Goal: Task Accomplishment & Management: Manage account settings

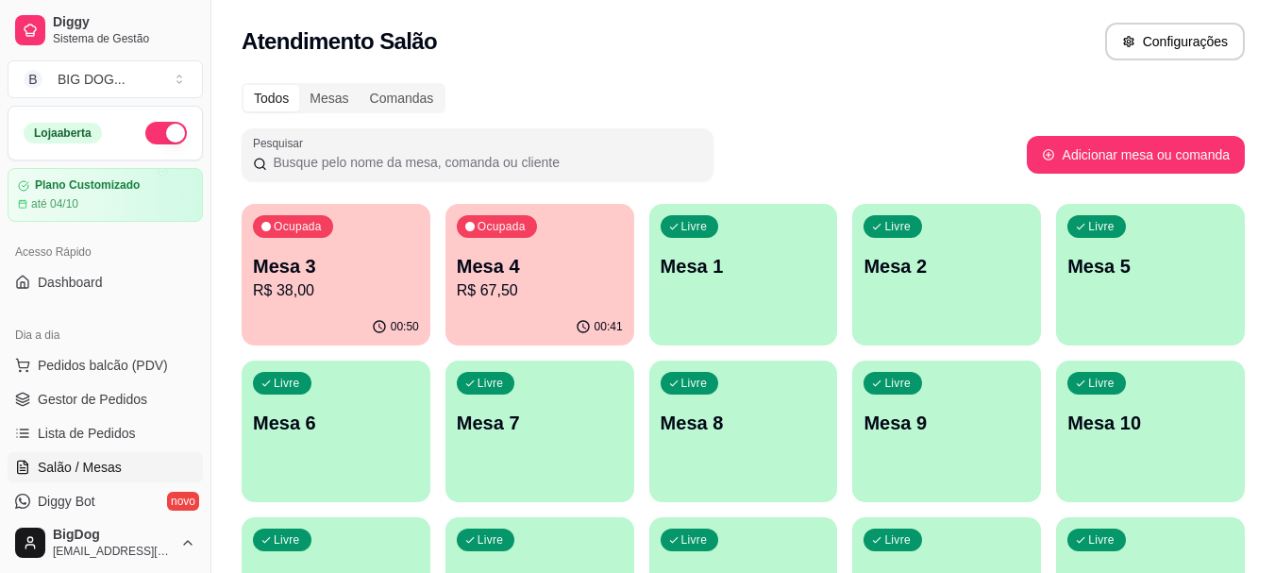
click at [104, 401] on span "Gestor de Pedidos" at bounding box center [92, 399] width 109 height 19
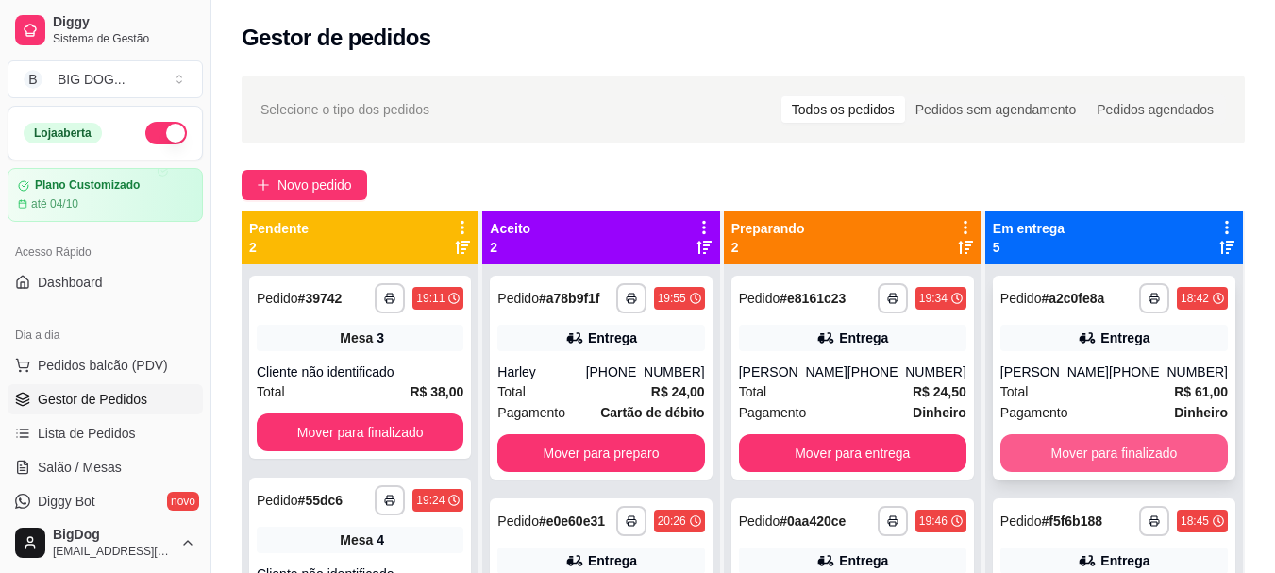
click at [1074, 447] on button "Mover para finalizado" at bounding box center [1113, 453] width 227 height 38
click at [1074, 447] on button "Mover para finalizado" at bounding box center [1113, 453] width 221 height 37
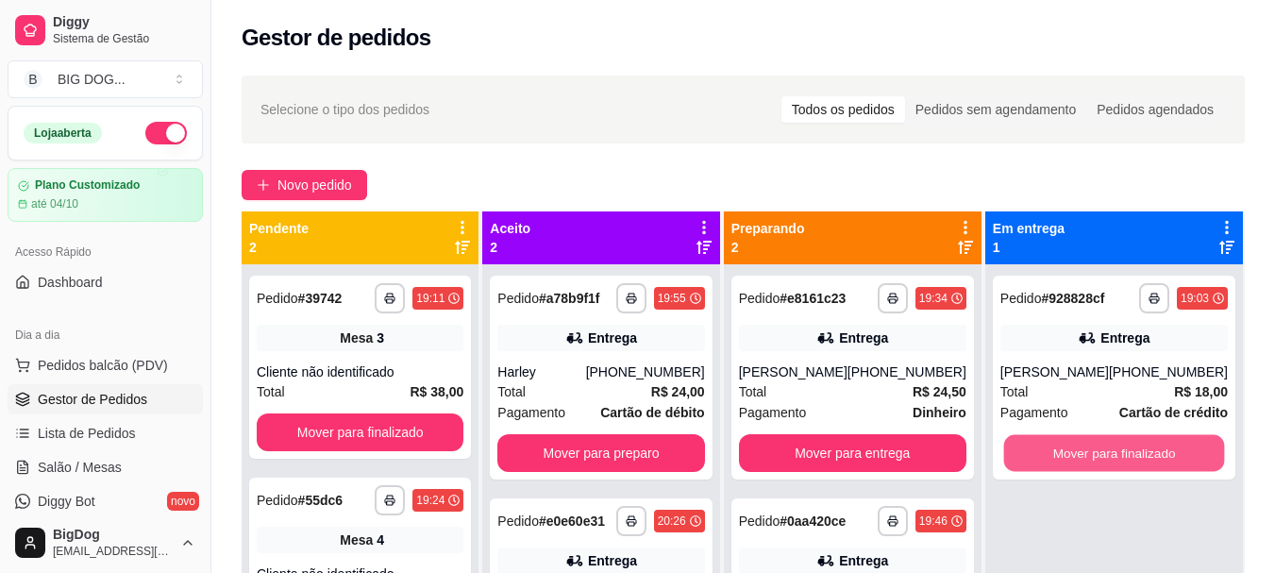
click at [1074, 447] on button "Mover para finalizado" at bounding box center [1113, 453] width 221 height 37
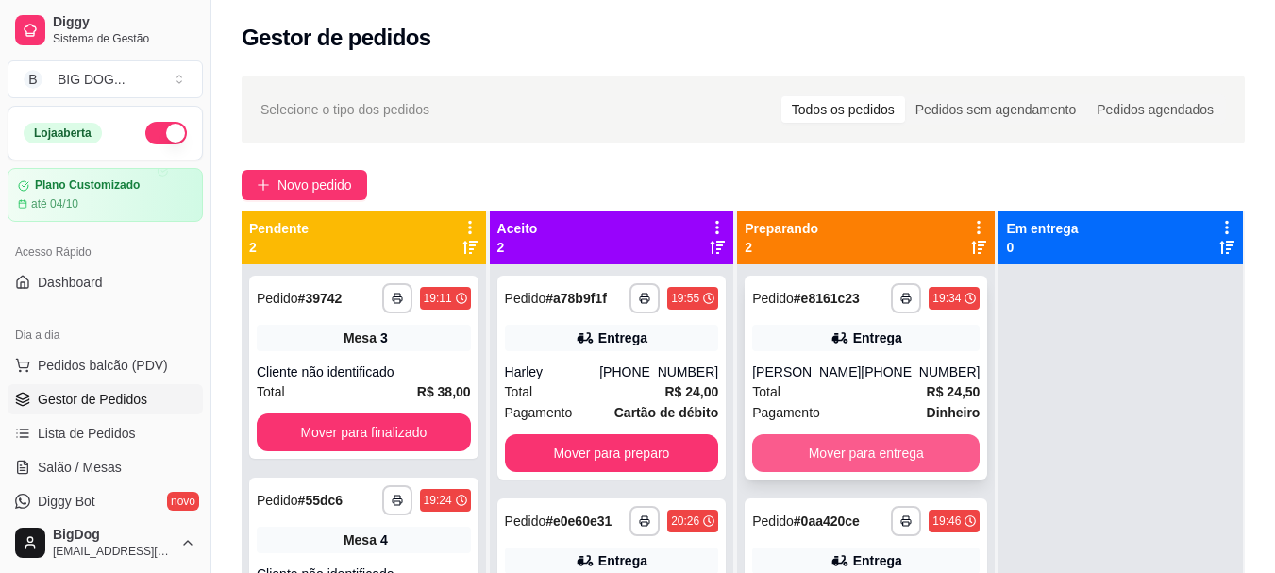
click at [897, 470] on button "Mover para entrega" at bounding box center [865, 453] width 227 height 38
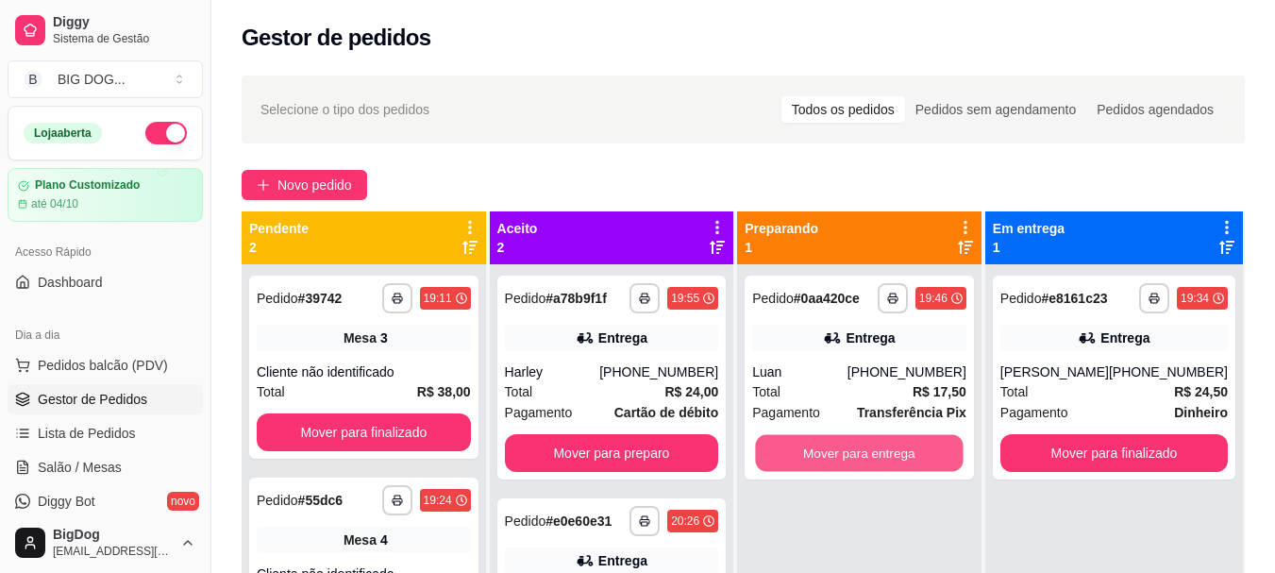
click at [897, 470] on button "Mover para entrega" at bounding box center [860, 453] width 208 height 37
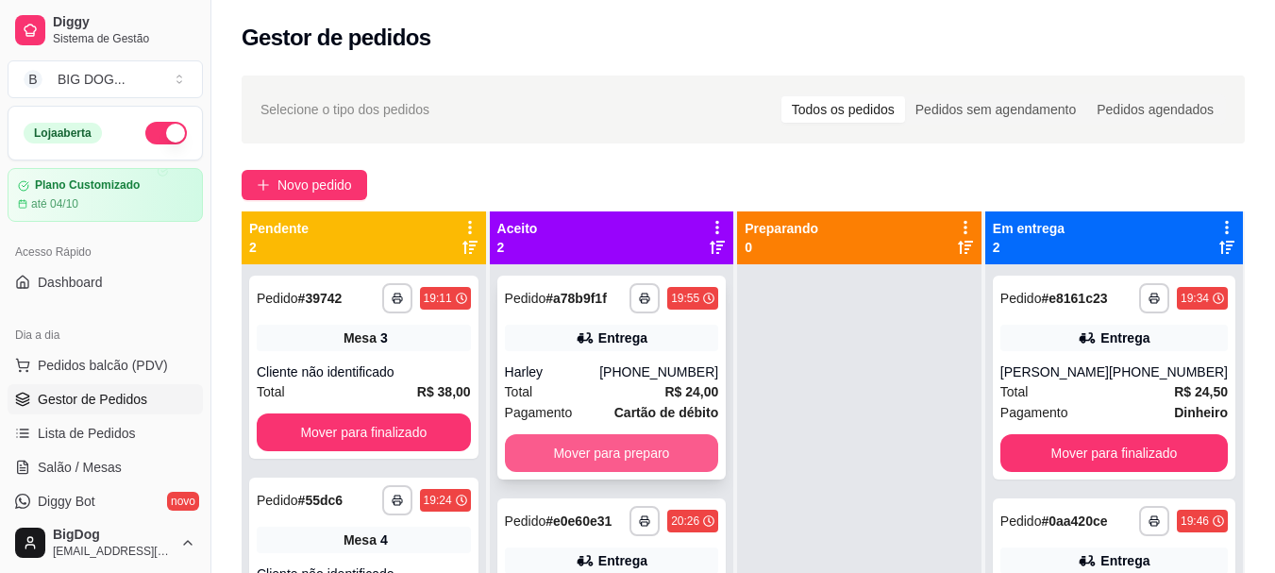
click at [652, 453] on button "Mover para preparo" at bounding box center [612, 453] width 214 height 38
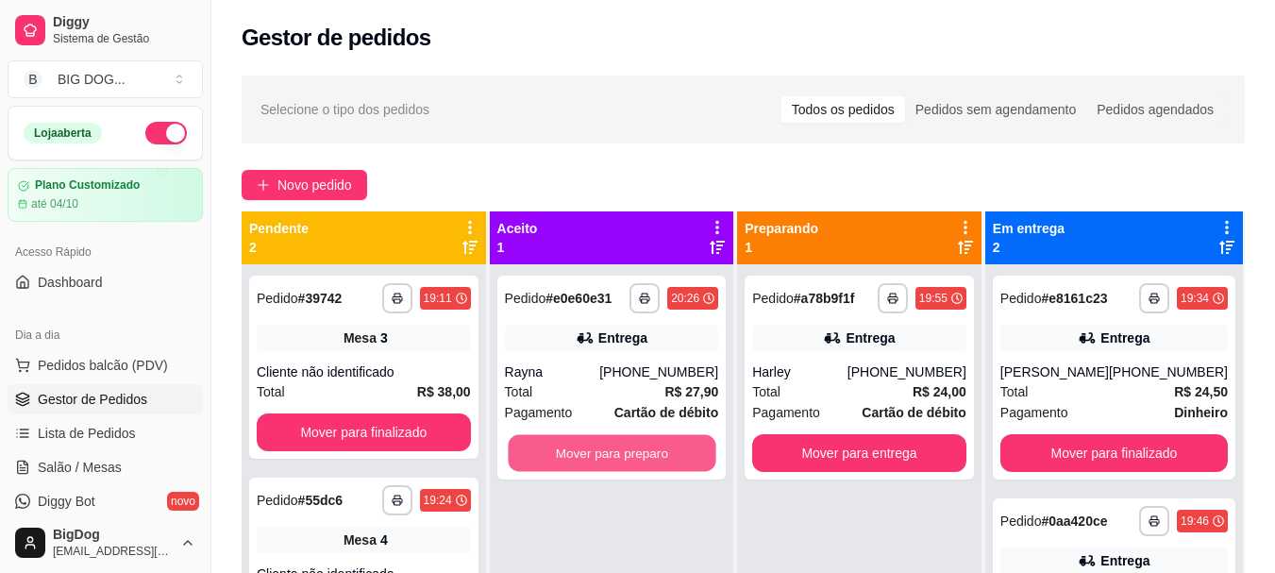
click at [652, 453] on button "Mover para preparo" at bounding box center [612, 453] width 208 height 37
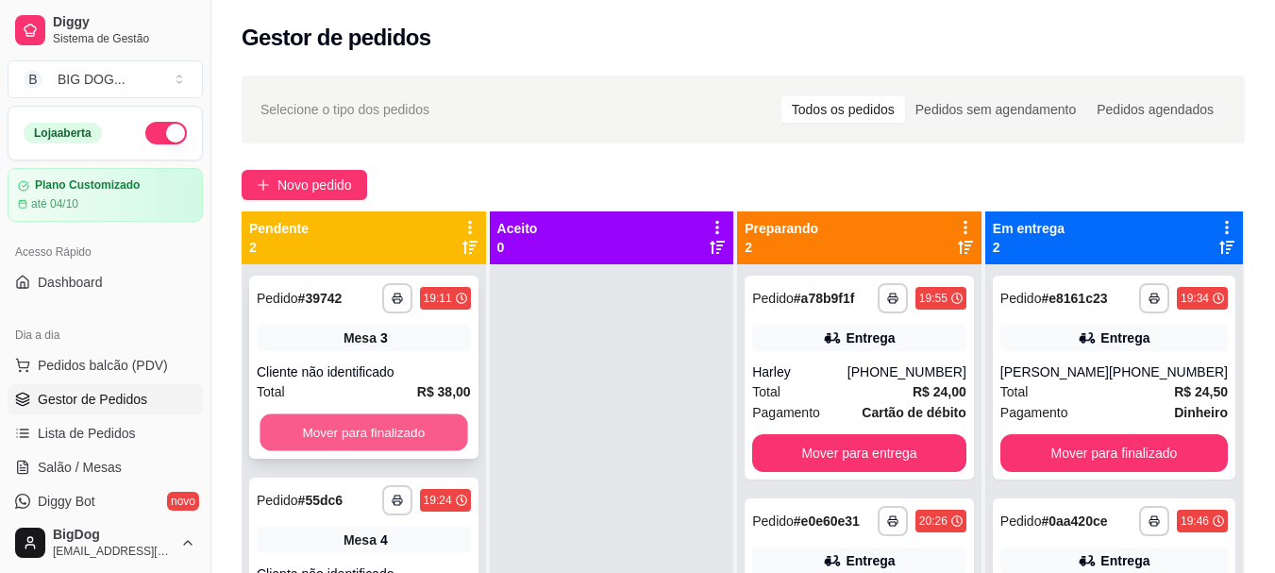
click at [416, 428] on button "Mover para finalizado" at bounding box center [363, 432] width 208 height 37
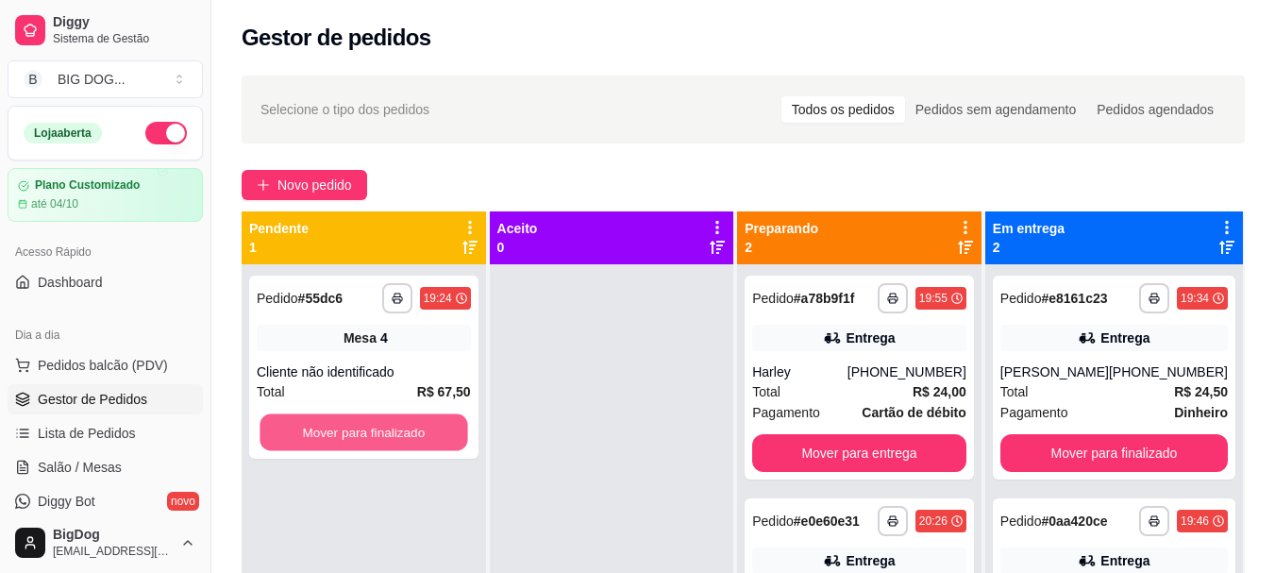
click at [416, 428] on button "Mover para finalizado" at bounding box center [363, 432] width 208 height 37
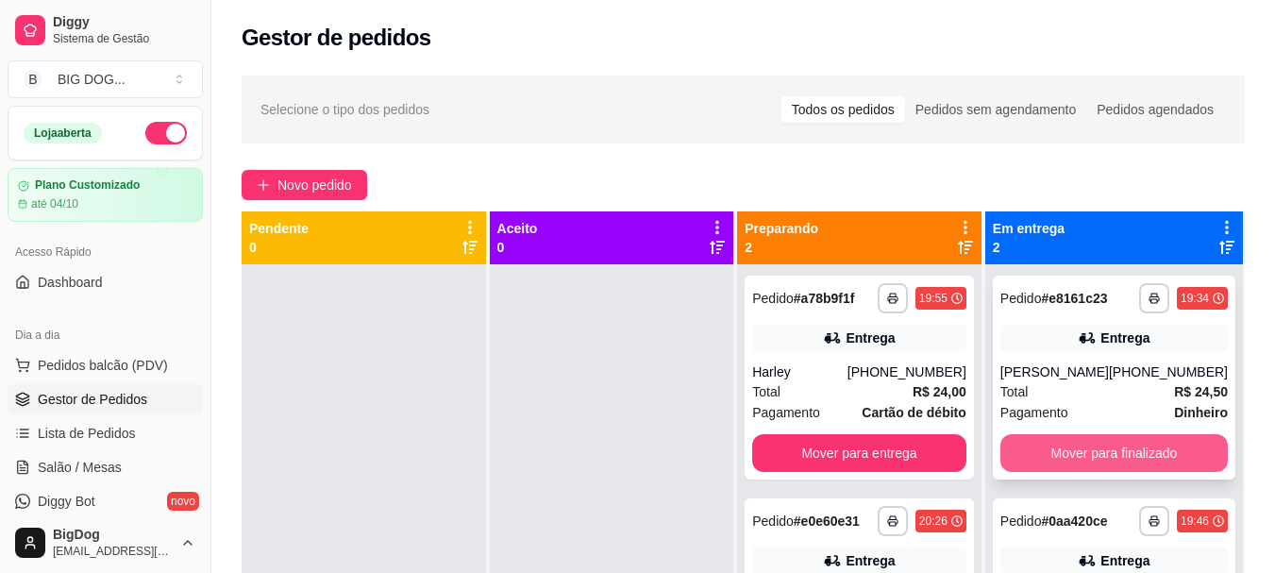
click at [1069, 464] on button "Mover para finalizado" at bounding box center [1113, 453] width 227 height 38
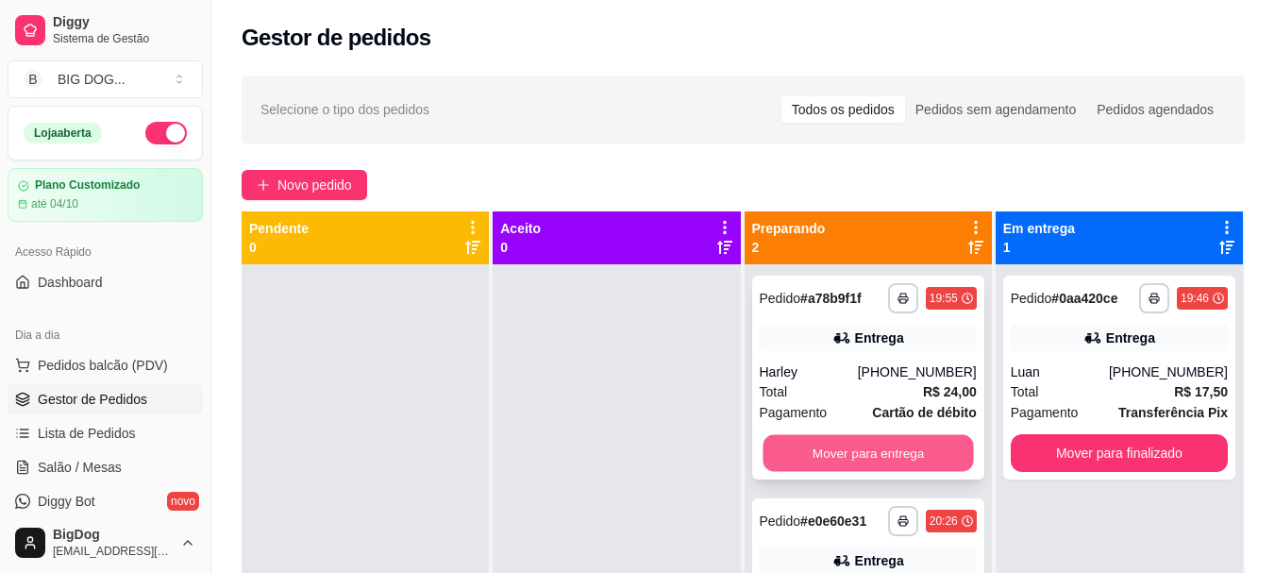
click at [937, 458] on button "Mover para entrega" at bounding box center [867, 453] width 210 height 37
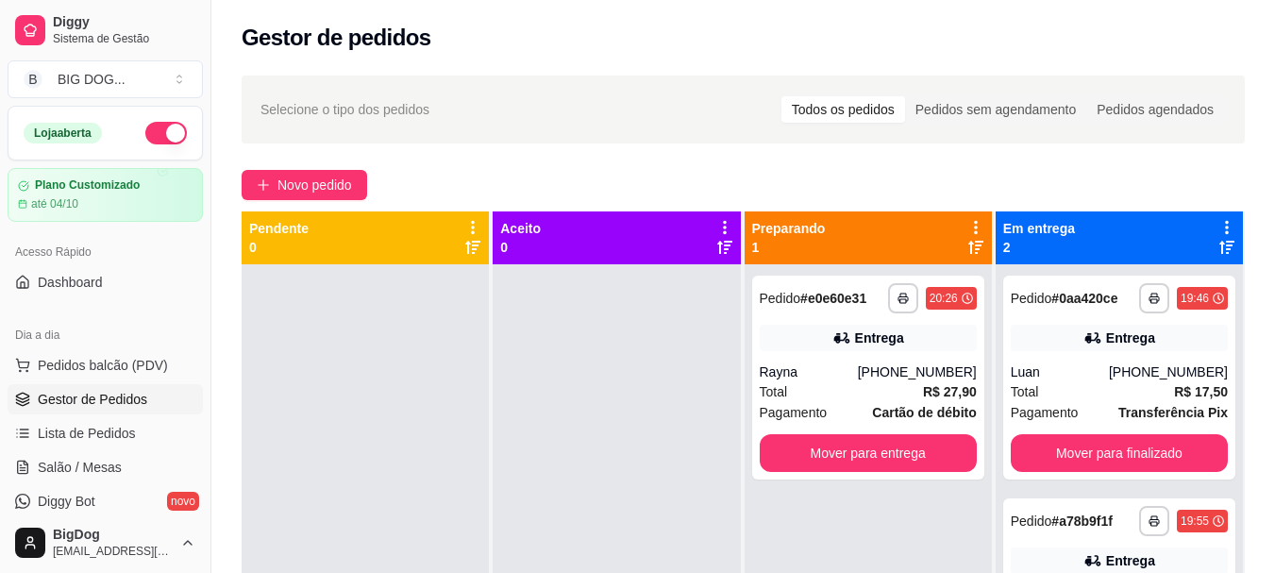
scroll to position [172, 0]
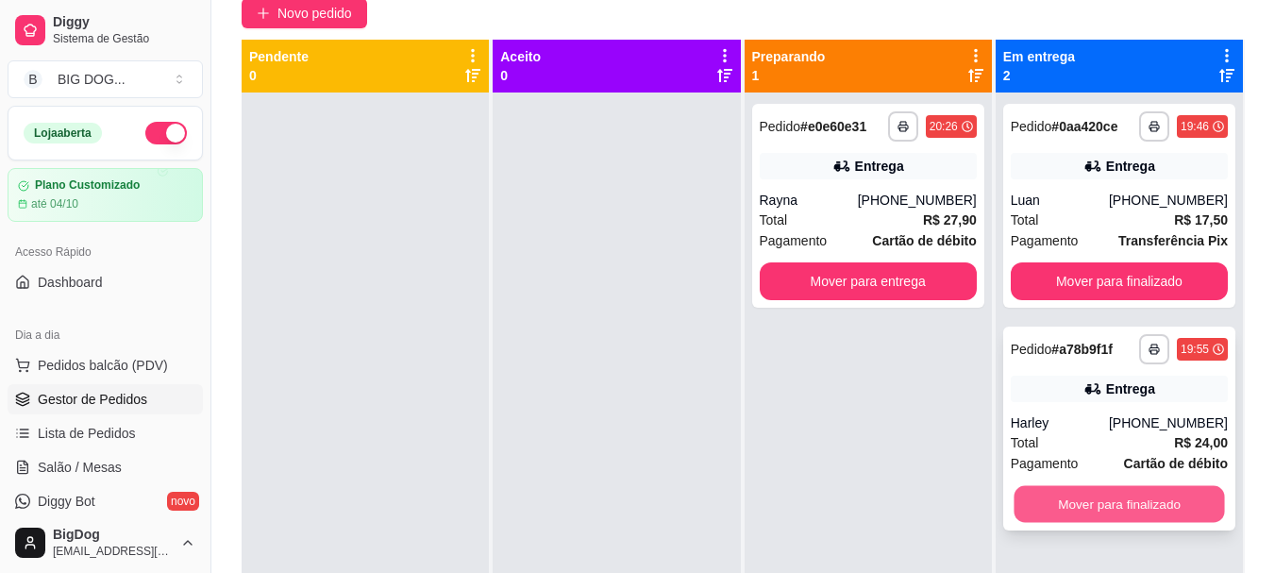
click at [1141, 494] on button "Mover para finalizado" at bounding box center [1118, 504] width 210 height 37
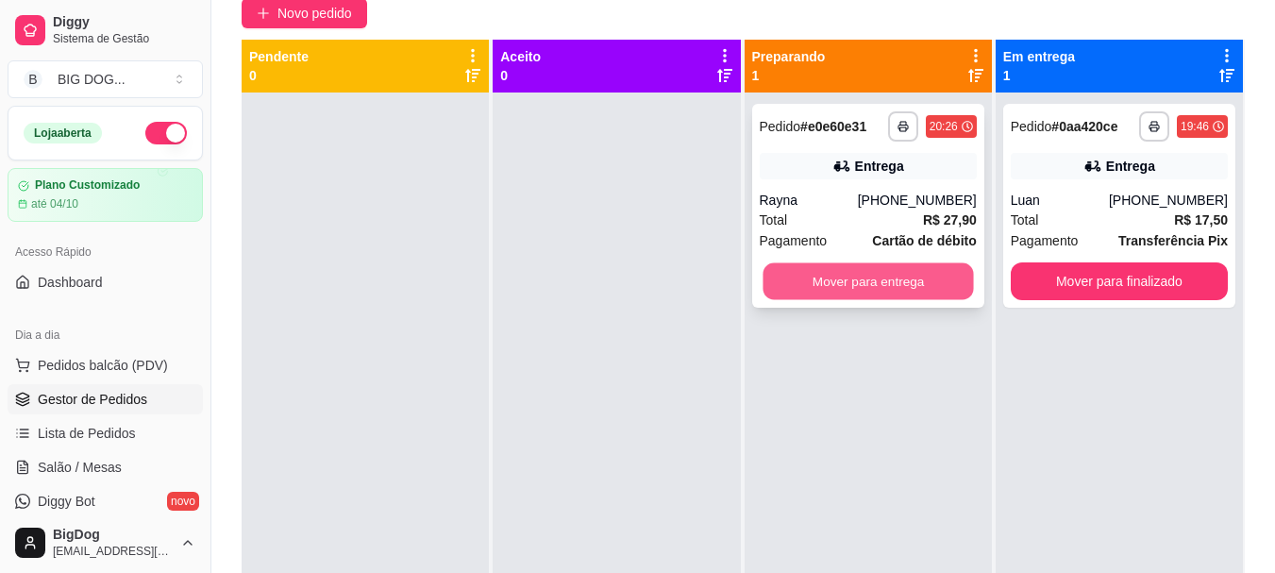
click at [895, 290] on button "Mover para entrega" at bounding box center [867, 281] width 210 height 37
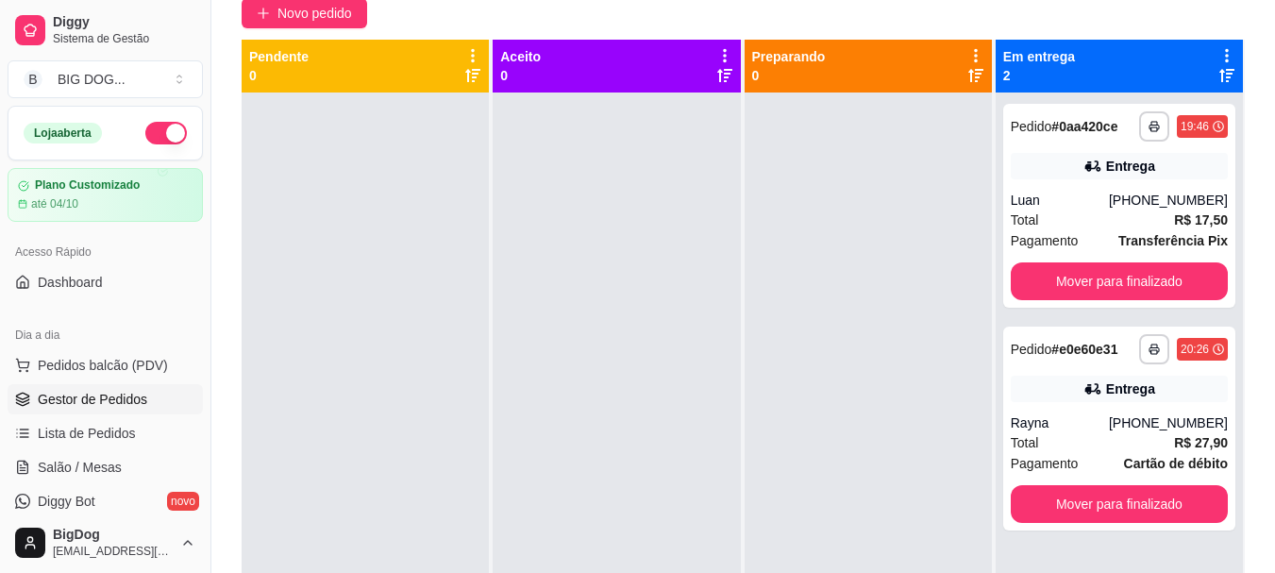
scroll to position [0, 0]
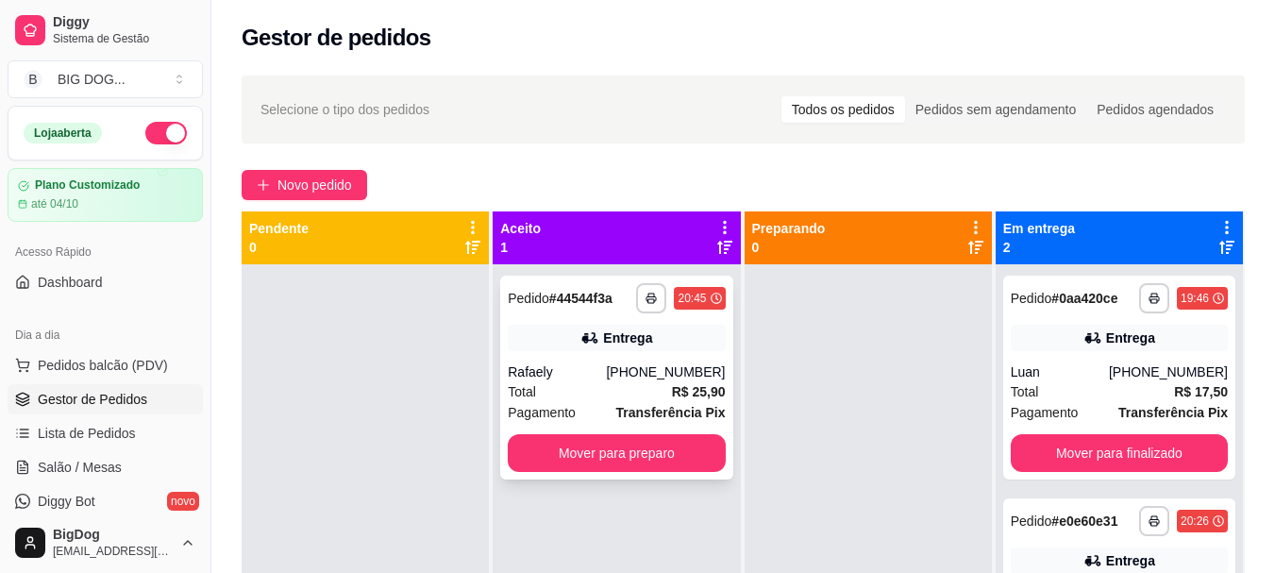
click at [636, 328] on div "Entrega" at bounding box center [627, 337] width 49 height 19
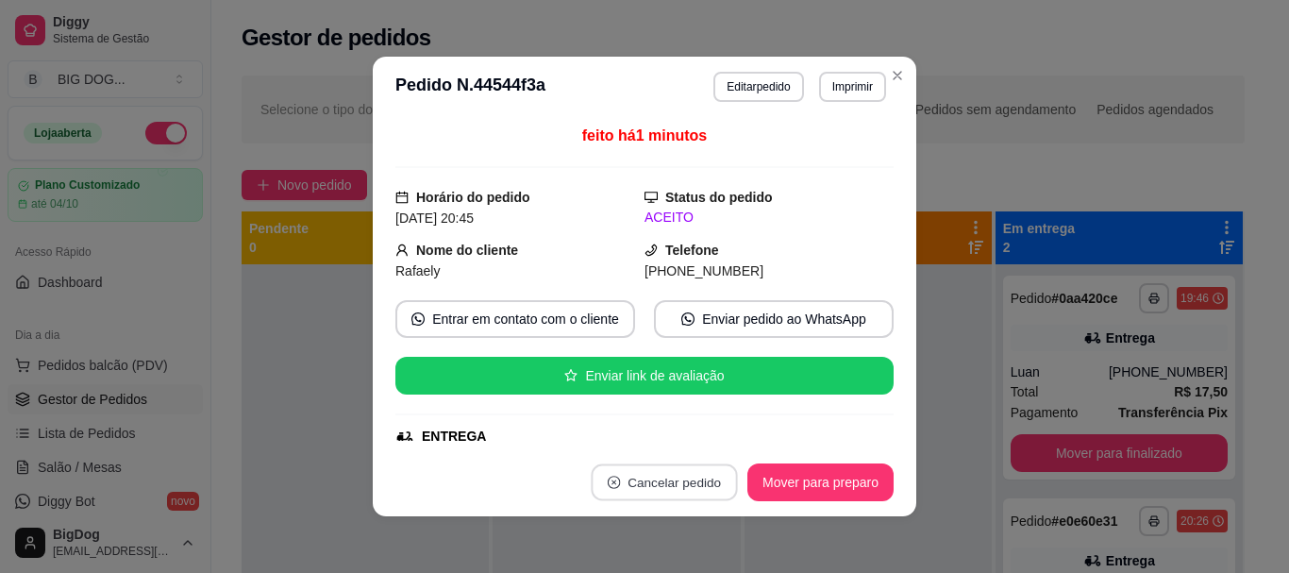
click at [682, 483] on button "Cancelar pedido" at bounding box center [664, 482] width 146 height 37
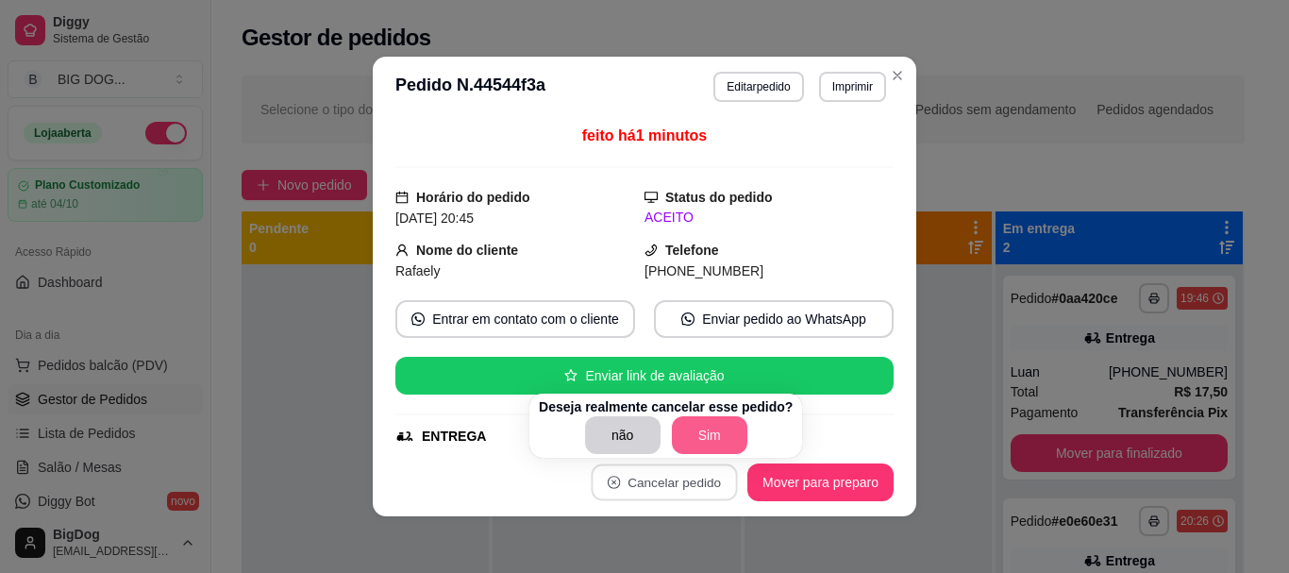
click at [692, 434] on button "Sim" at bounding box center [709, 435] width 75 height 38
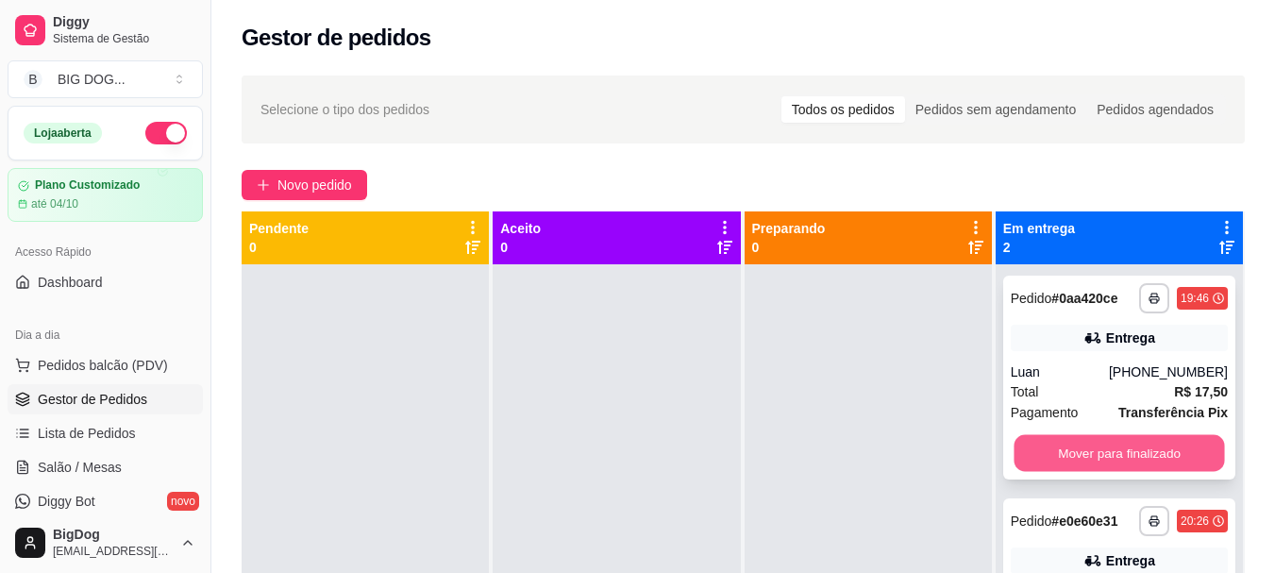
click at [1066, 455] on button "Mover para finalizado" at bounding box center [1118, 453] width 210 height 37
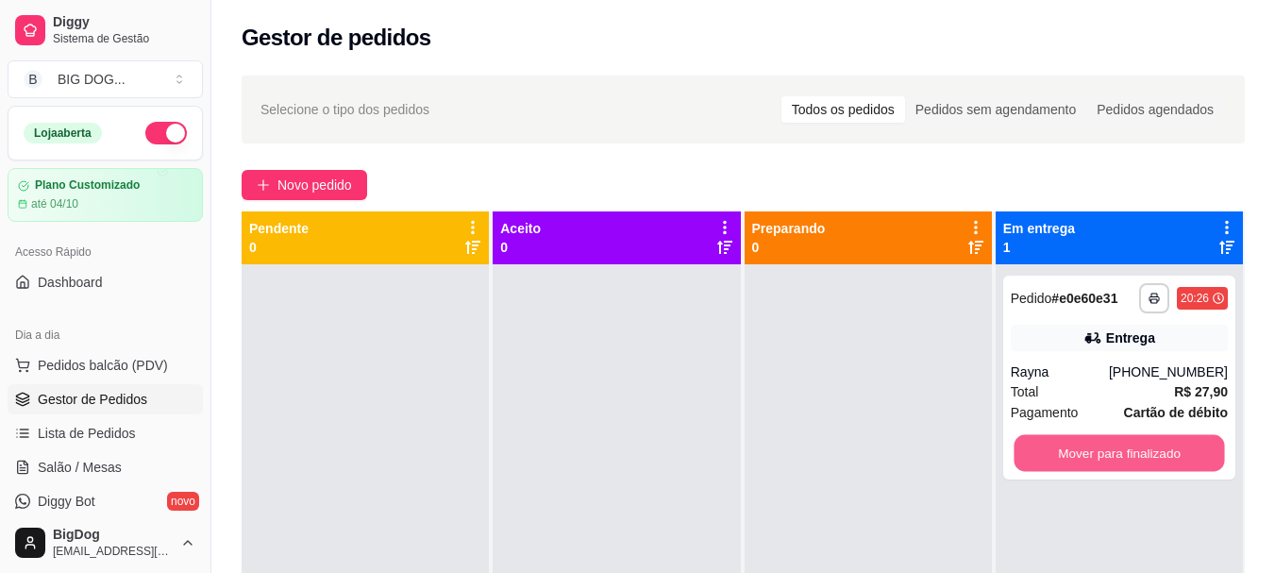
click at [1066, 455] on button "Mover para finalizado" at bounding box center [1118, 453] width 210 height 37
